Goal: Use online tool/utility: Use online tool/utility

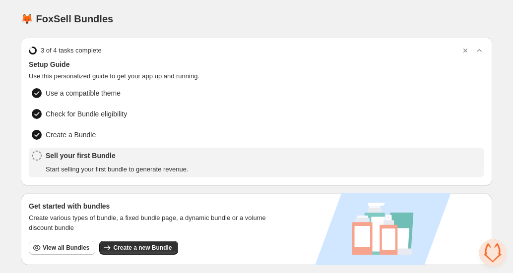
scroll to position [106, 0]
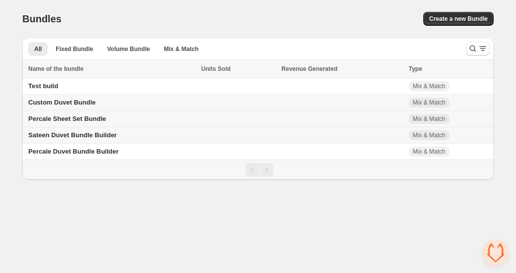
click at [73, 122] on span "Percale Sheet Set Bundle" at bounding box center [67, 118] width 78 height 7
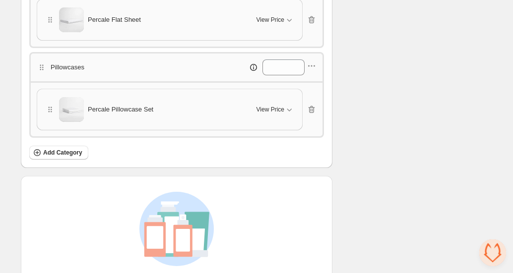
scroll to position [483, 0]
